Goal: Task Accomplishment & Management: Use online tool/utility

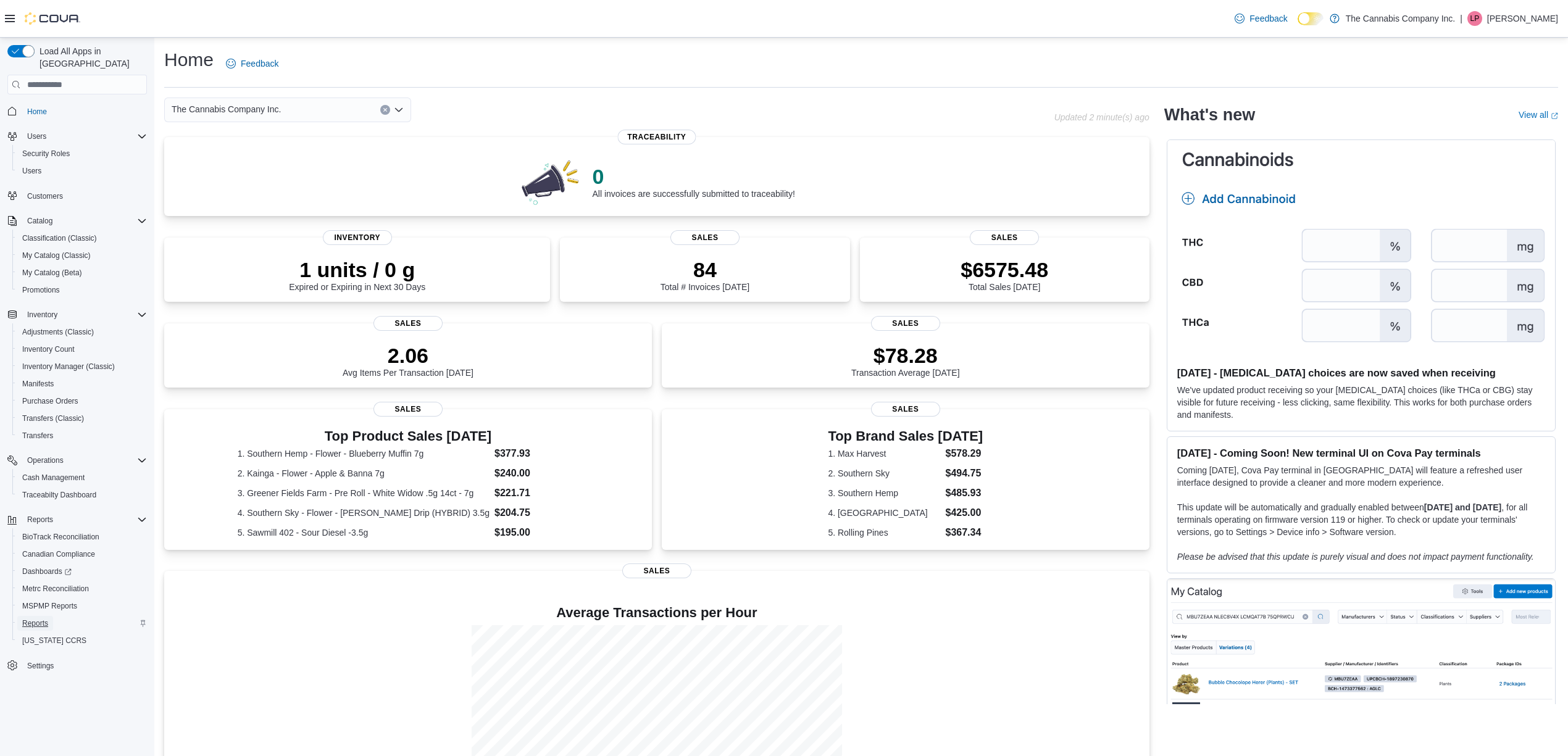
click at [33, 619] on span "Reports" at bounding box center [34, 623] width 26 height 10
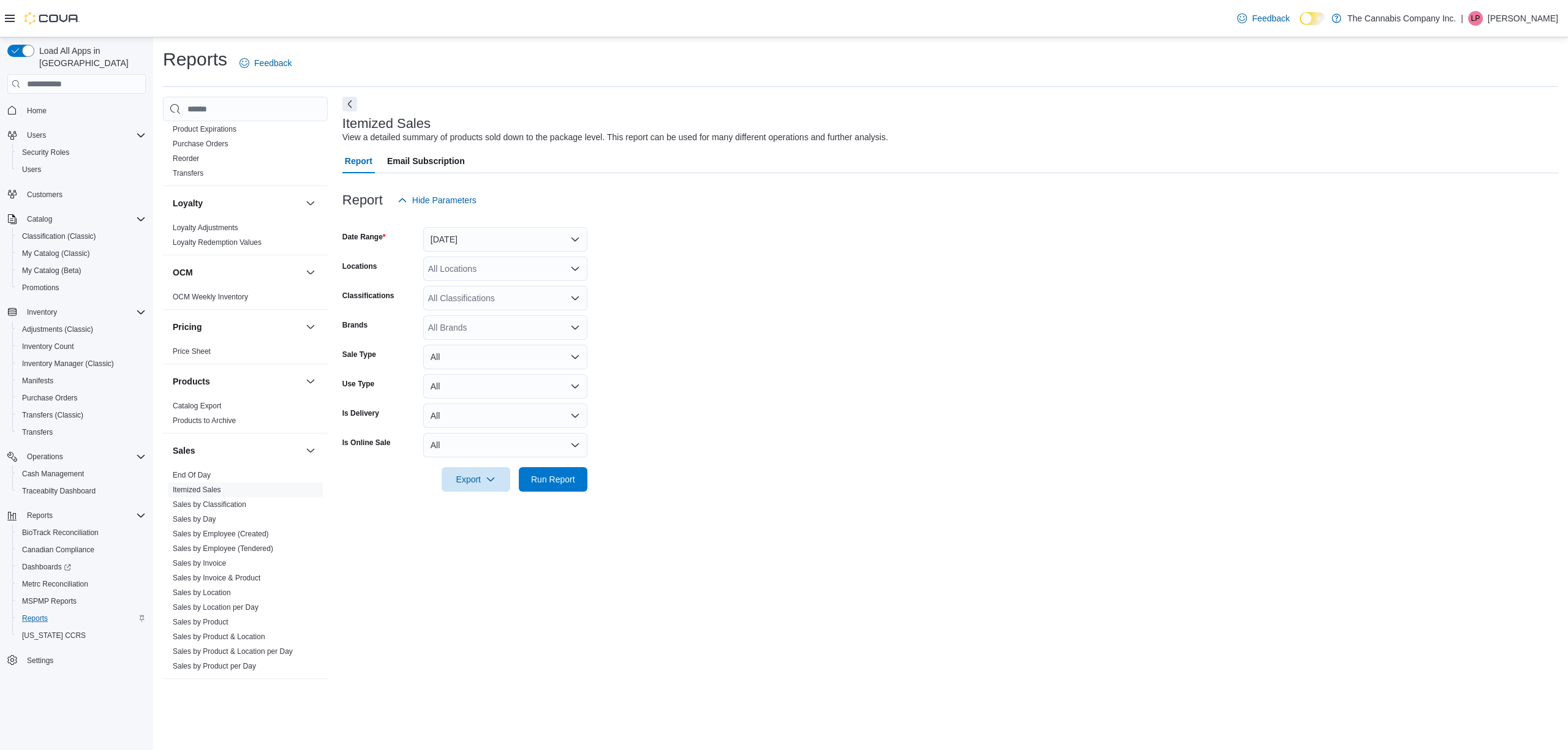
scroll to position [873, 0]
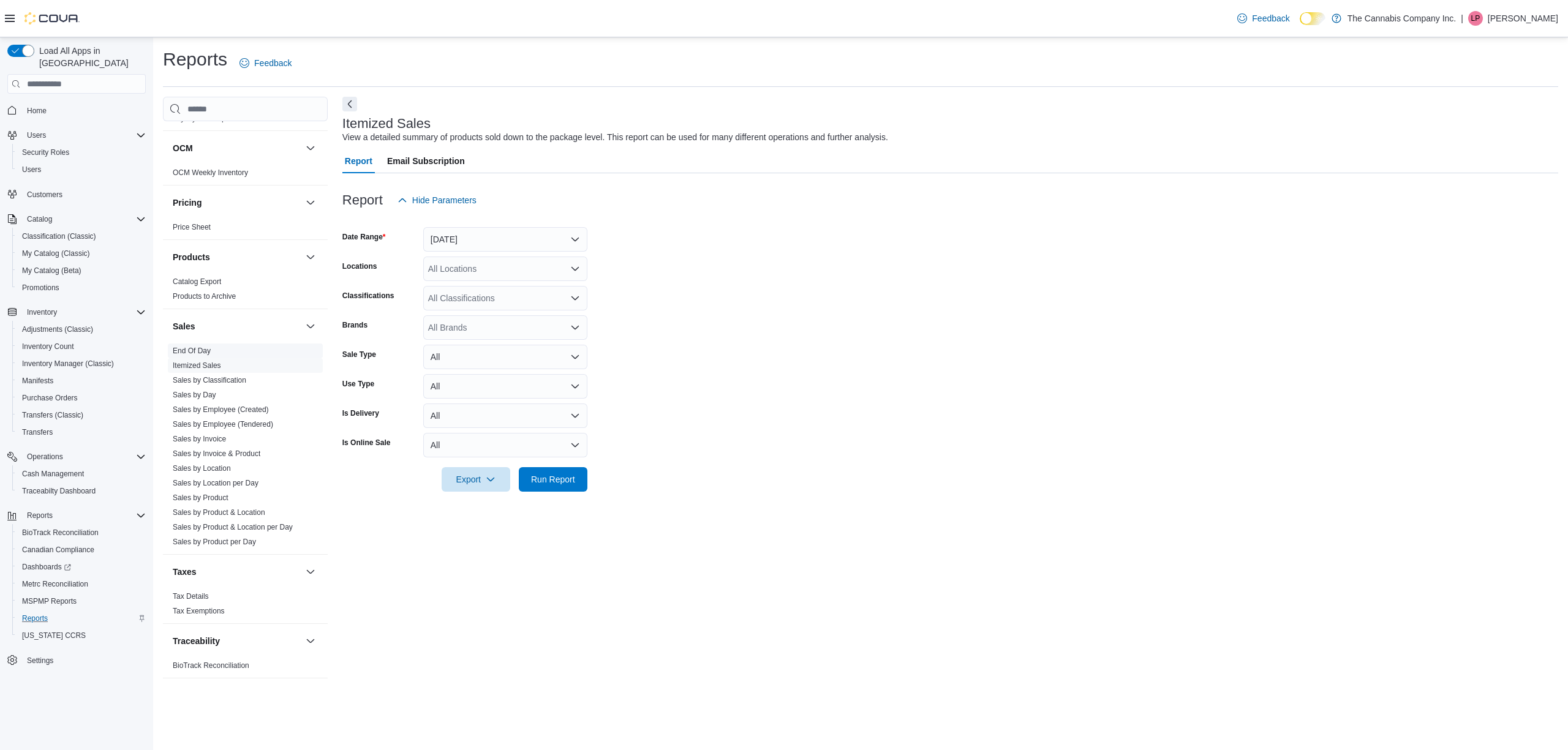
click at [196, 346] on link "End Of Day" at bounding box center [192, 351] width 38 height 9
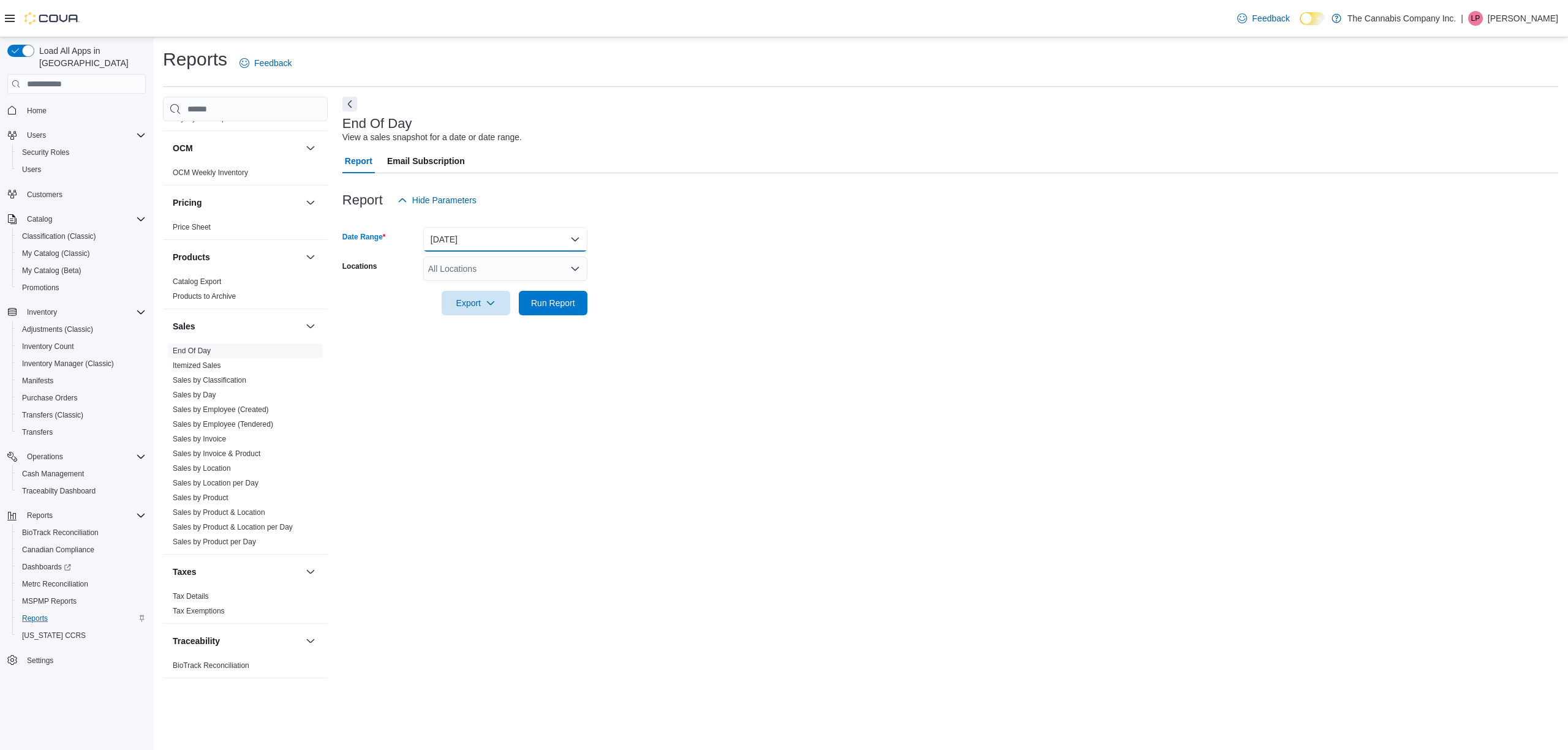
click at [499, 234] on button "Today" at bounding box center [505, 239] width 164 height 24
click at [451, 311] on span "Yesterday" at bounding box center [513, 312] width 140 height 15
click at [566, 306] on span "Run Report" at bounding box center [553, 303] width 45 height 12
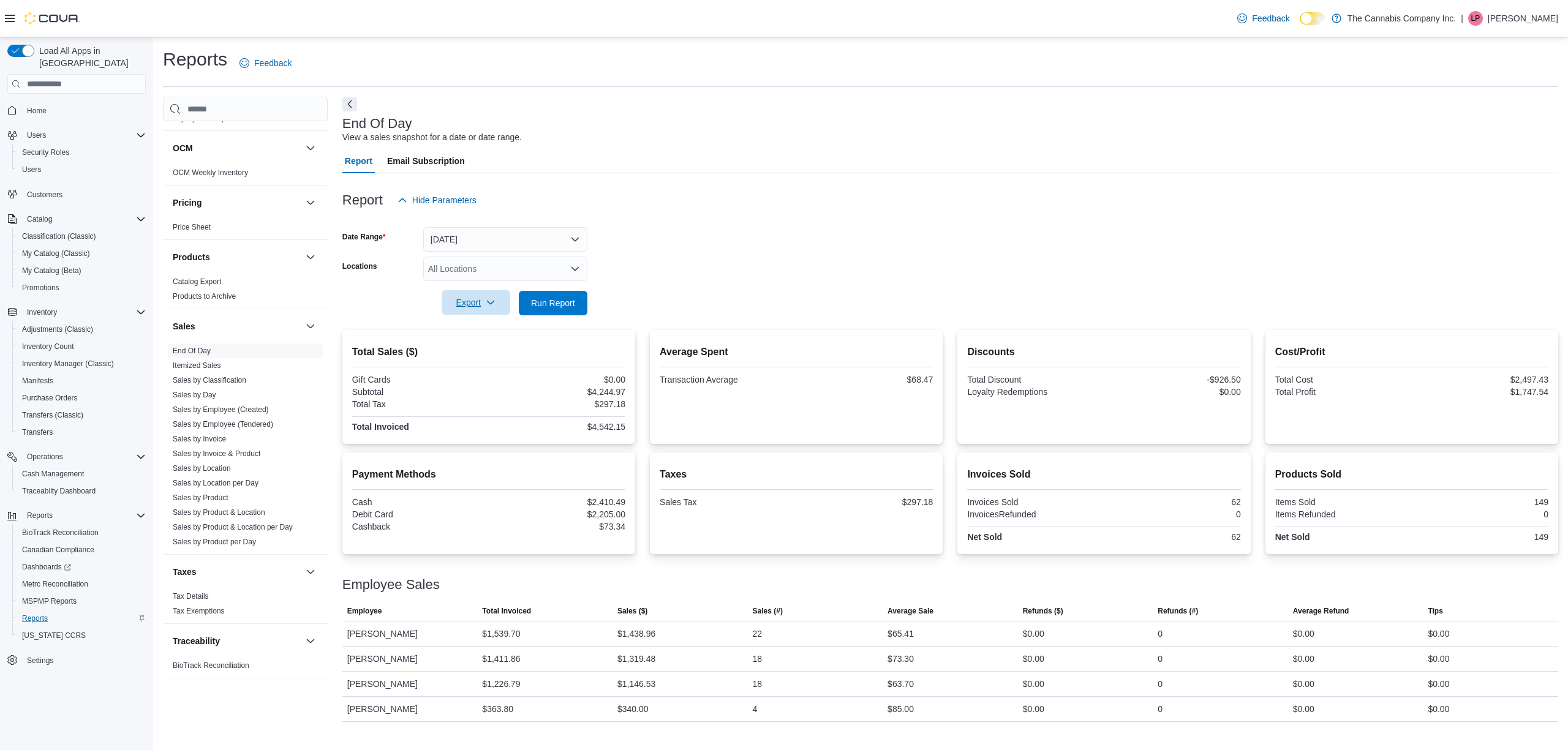
click at [459, 307] on span "Export" at bounding box center [476, 303] width 54 height 24
click at [478, 354] on span "Export to Pdf" at bounding box center [477, 351] width 55 height 10
click at [461, 241] on button "Yesterday" at bounding box center [505, 239] width 164 height 24
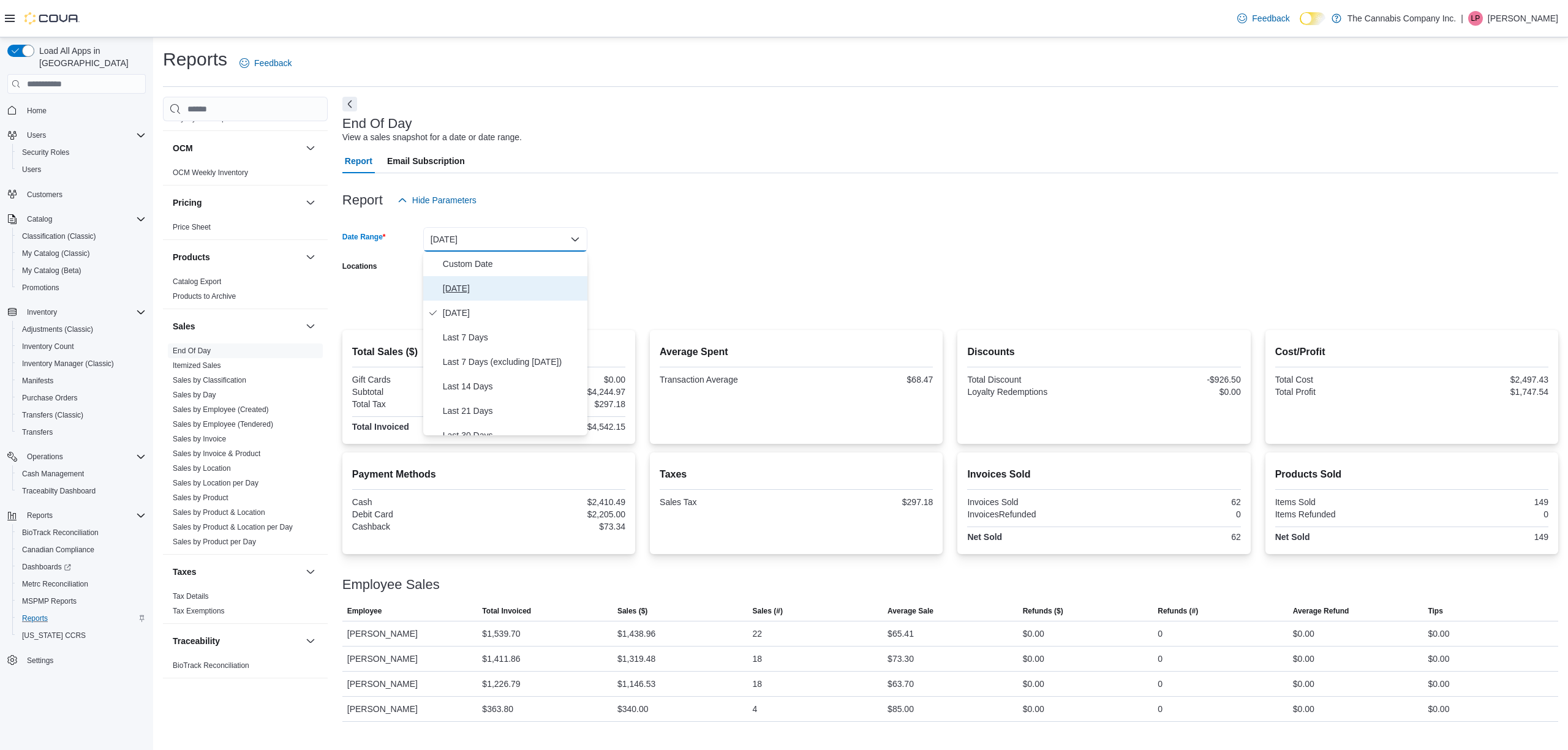
click at [451, 285] on span "Today" at bounding box center [513, 288] width 140 height 15
click at [546, 299] on span "Run Report" at bounding box center [553, 303] width 45 height 12
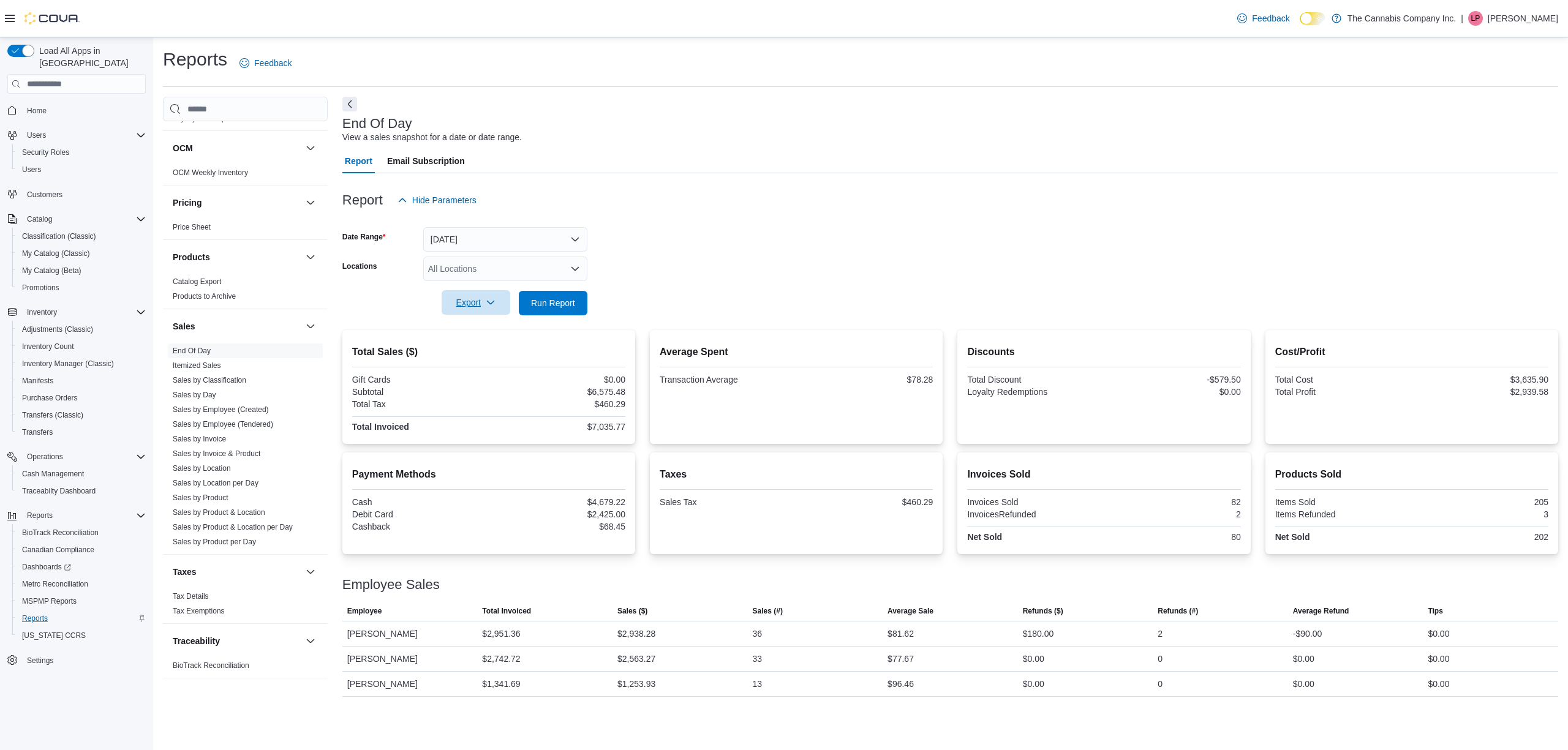
click at [482, 305] on span "Export" at bounding box center [476, 303] width 54 height 24
click at [484, 353] on span "Export to Pdf" at bounding box center [477, 351] width 55 height 10
click at [62, 597] on span "MSPMP Reports" at bounding box center [49, 601] width 54 height 10
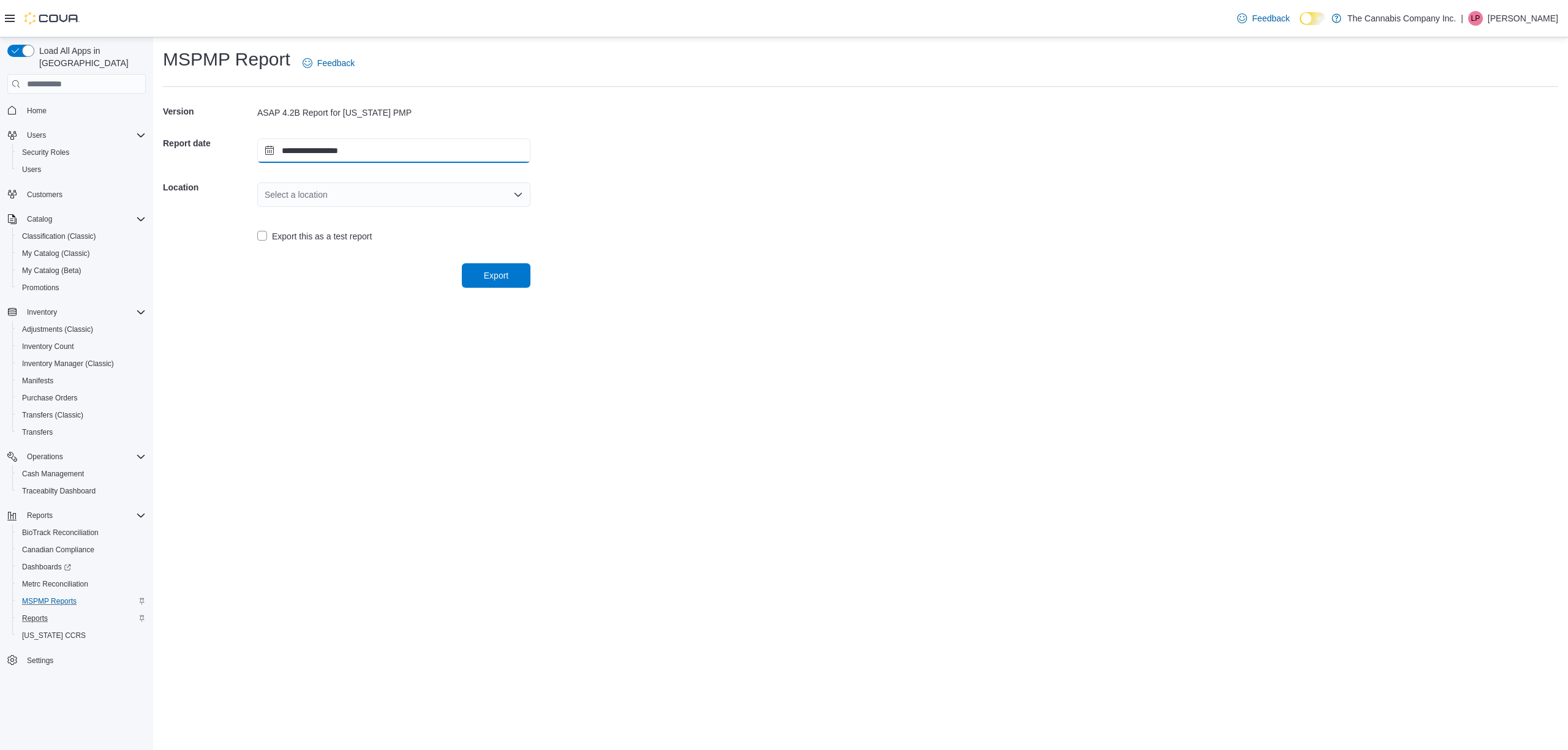
click at [348, 157] on input "**********" at bounding box center [394, 151] width 273 height 24
click at [368, 246] on div "11" at bounding box center [361, 245] width 22 height 22
click at [363, 189] on div "Select a location" at bounding box center [394, 194] width 273 height 24
click at [337, 231] on span "939 Brookway Blvd, Suite L" at bounding box center [401, 233] width 243 height 12
click at [503, 276] on span "Export" at bounding box center [496, 275] width 24 height 12
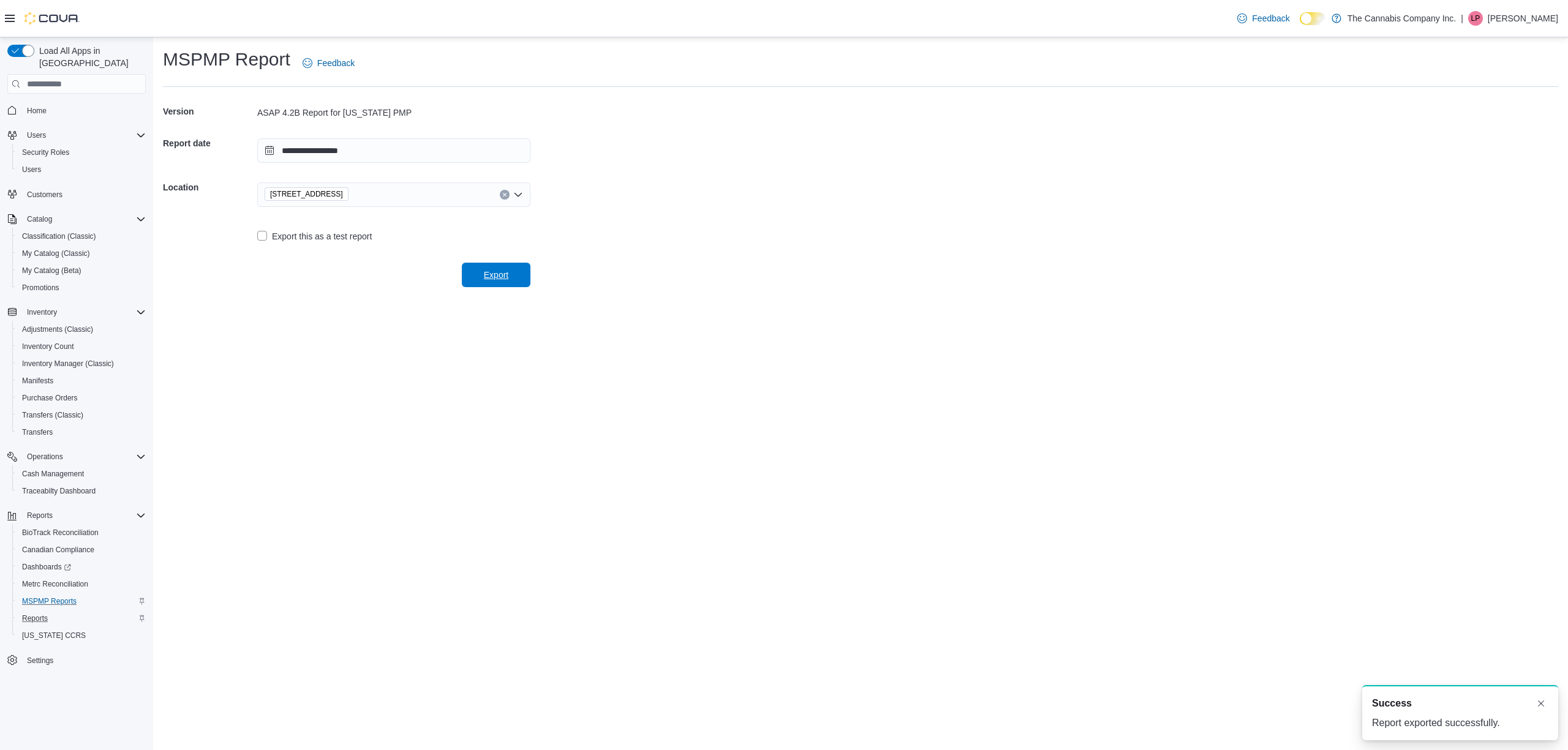
click at [495, 270] on span "Export" at bounding box center [496, 275] width 24 height 12
click at [339, 152] on input "**********" at bounding box center [394, 151] width 273 height 24
click at [376, 246] on div "12" at bounding box center [383, 245] width 22 height 22
type input "**********"
click at [498, 267] on span "Export" at bounding box center [496, 275] width 54 height 24
